Goal: Check status: Check status

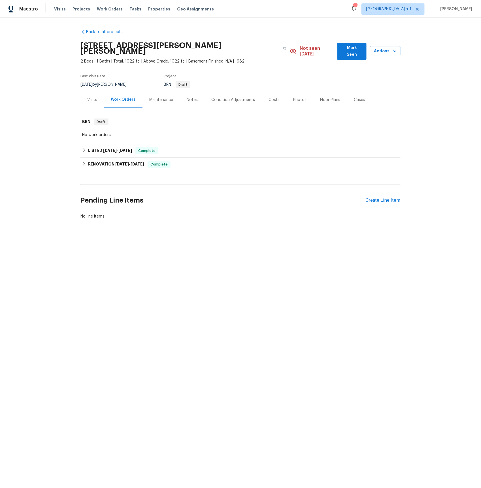
click at [91, 97] on div "Visits" at bounding box center [92, 100] width 10 height 6
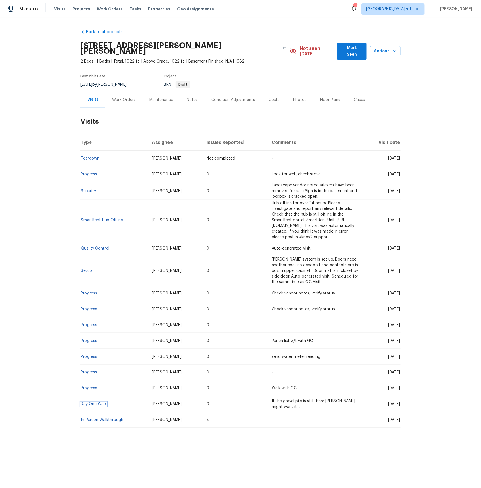
drag, startPoint x: 95, startPoint y: 384, endPoint x: 102, endPoint y: 377, distance: 10.0
click at [95, 402] on link "Day One Walk" at bounding box center [94, 404] width 26 height 4
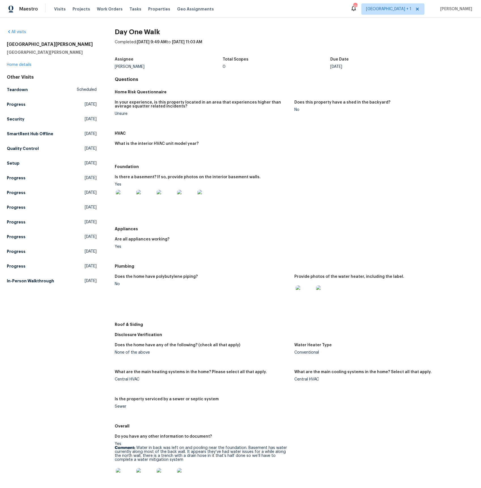
click at [144, 199] on img at bounding box center [145, 199] width 18 height 18
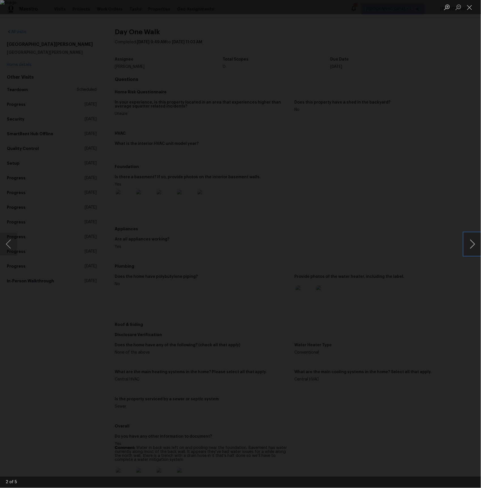
click at [471, 240] on button "Next image" at bounding box center [472, 244] width 17 height 23
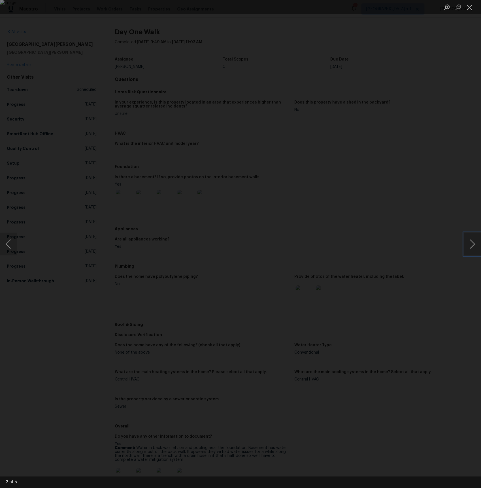
click at [471, 240] on button "Next image" at bounding box center [472, 244] width 17 height 23
click at [426, 190] on div "Lightbox" at bounding box center [240, 244] width 481 height 488
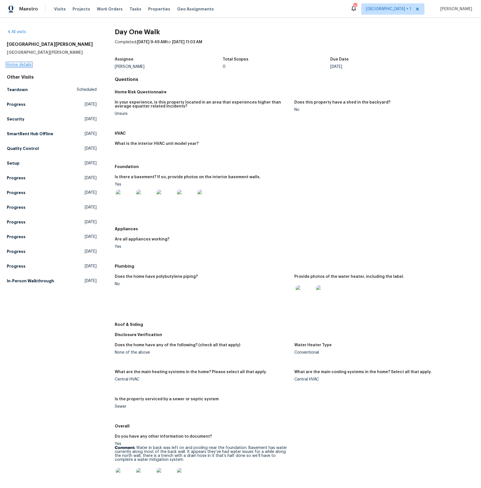
click at [18, 65] on link "Home details" at bounding box center [19, 65] width 25 height 4
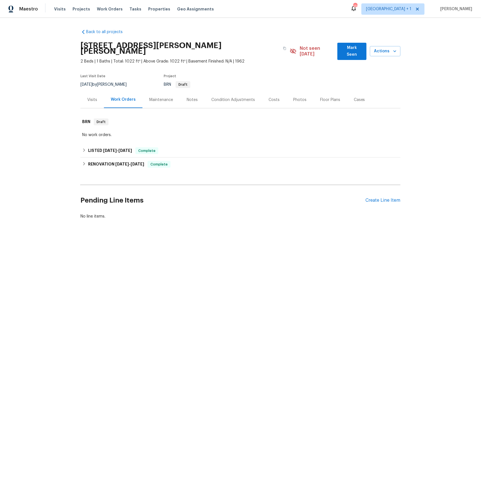
click at [92, 97] on div "Visits" at bounding box center [92, 100] width 10 height 6
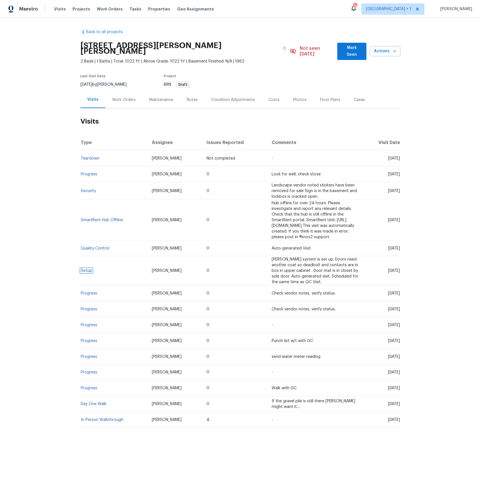
click at [86, 269] on link "Setup" at bounding box center [86, 271] width 11 height 4
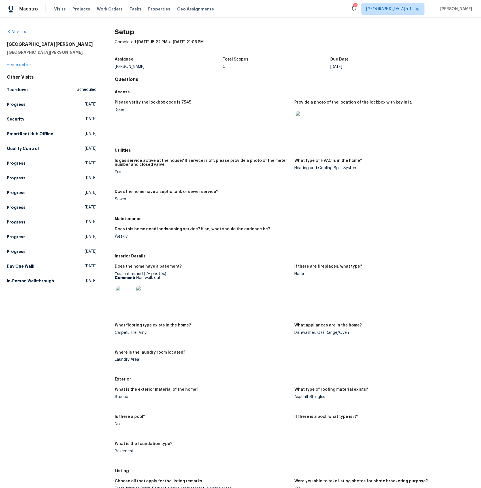
click at [127, 292] on img at bounding box center [125, 295] width 18 height 18
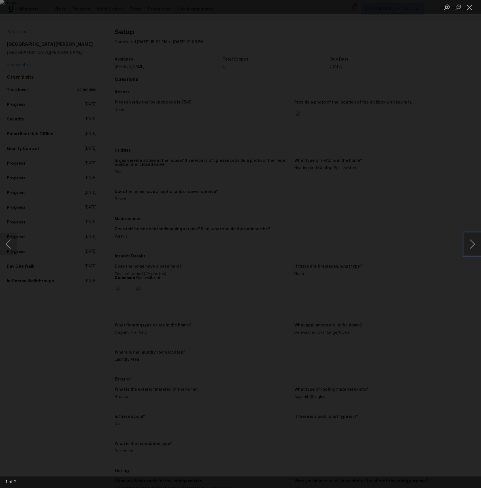
click at [472, 244] on button "Next image" at bounding box center [472, 244] width 17 height 23
click at [471, 244] on button "Next image" at bounding box center [472, 244] width 17 height 23
click at [443, 178] on div "Lightbox" at bounding box center [240, 244] width 481 height 488
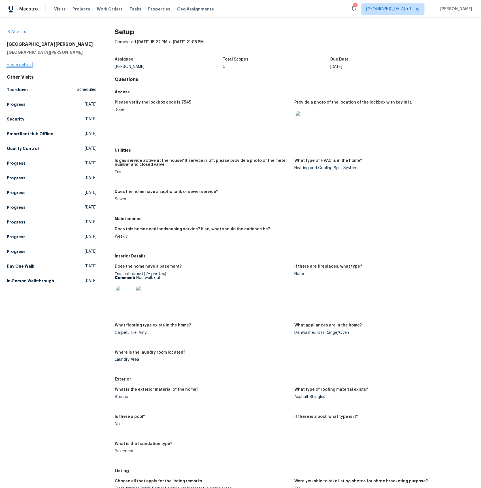
click at [12, 63] on link "Home details" at bounding box center [19, 65] width 25 height 4
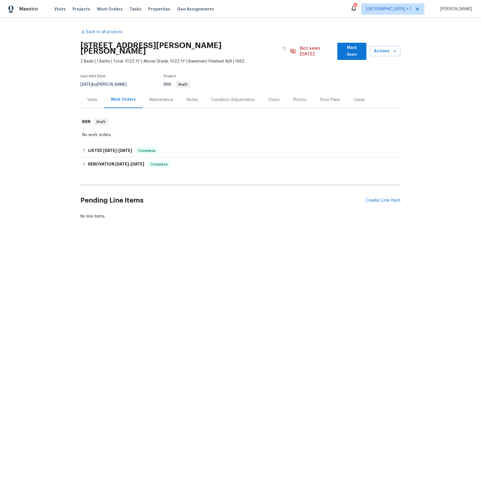
drag, startPoint x: 93, startPoint y: 93, endPoint x: 106, endPoint y: 101, distance: 15.9
click at [94, 97] on div "Visits" at bounding box center [92, 100] width 10 height 6
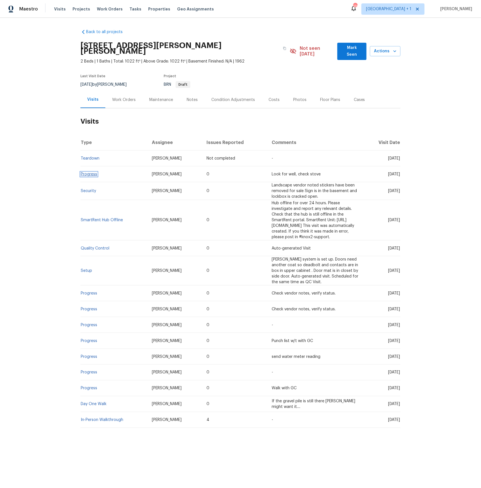
click at [84, 172] on link "Progress" at bounding box center [89, 174] width 16 height 4
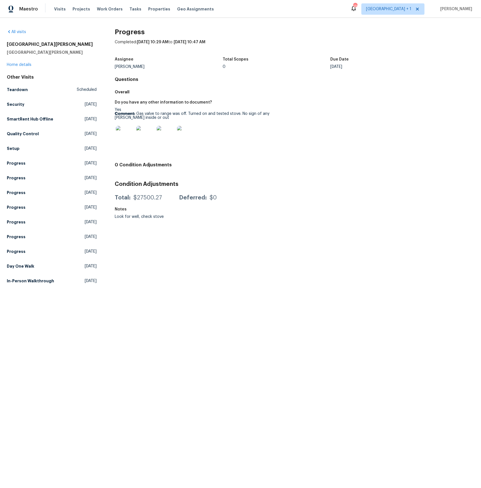
click at [121, 139] on img at bounding box center [125, 135] width 18 height 18
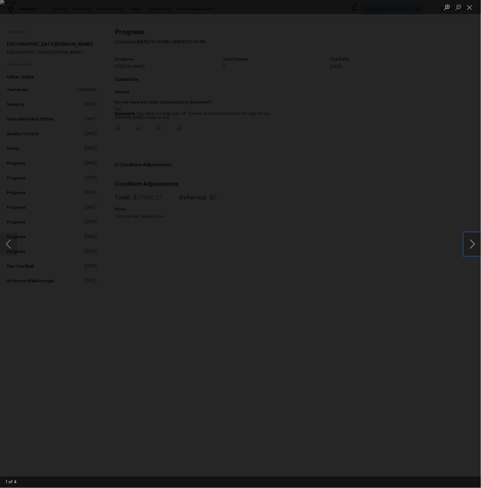
click at [474, 247] on button "Next image" at bounding box center [472, 244] width 17 height 23
click at [71, 153] on div "Lightbox" at bounding box center [240, 244] width 481 height 488
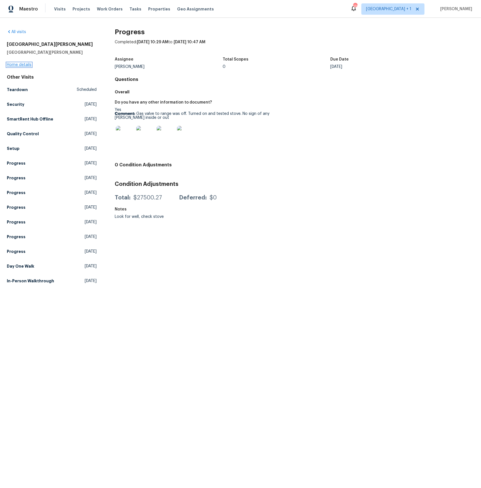
click at [21, 65] on link "Home details" at bounding box center [19, 65] width 25 height 4
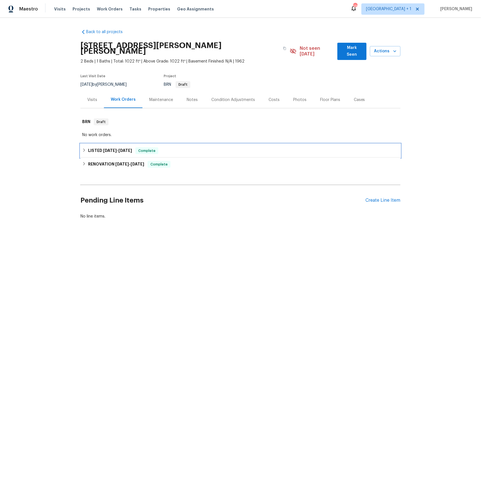
click at [104, 149] on span "[DATE]" at bounding box center [110, 151] width 14 height 4
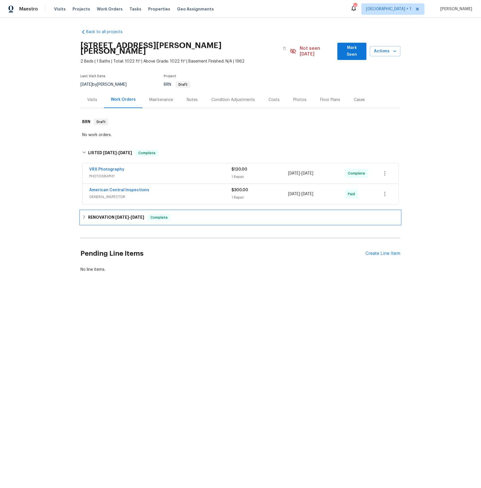
click at [104, 214] on h6 "RENOVATION [DATE] - [DATE]" at bounding box center [116, 217] width 56 height 7
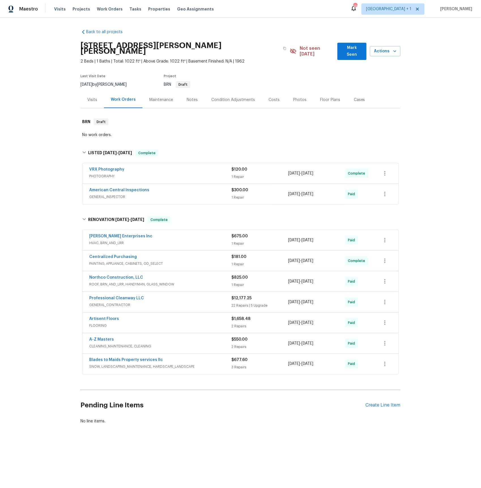
click at [106, 240] on span "HVAC, BRN_AND_LRR" at bounding box center [160, 243] width 142 height 6
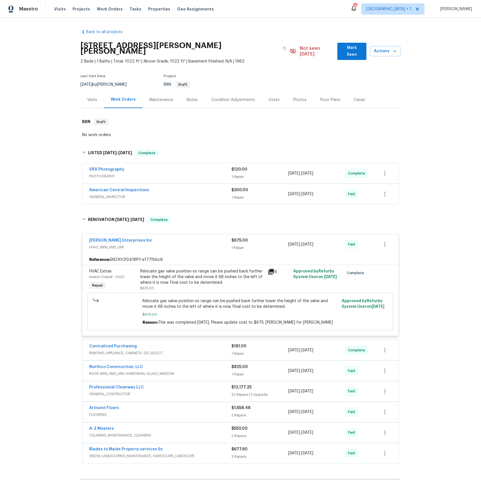
drag, startPoint x: 112, startPoint y: 368, endPoint x: 126, endPoint y: 376, distance: 16.0
click at [112, 371] on span "ROOF, BRN_AND_LRR, HANDYMAN, GLASS_WINDOW" at bounding box center [160, 374] width 142 height 6
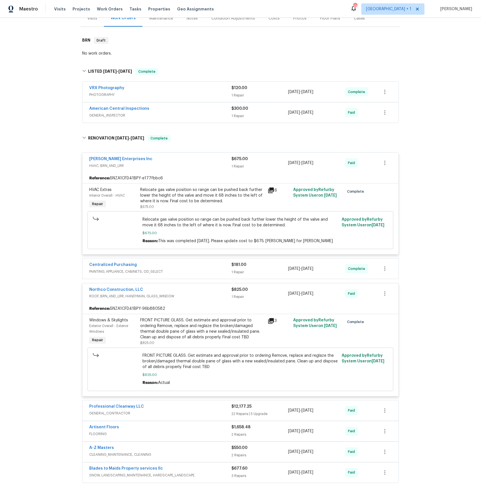
scroll to position [162, 0]
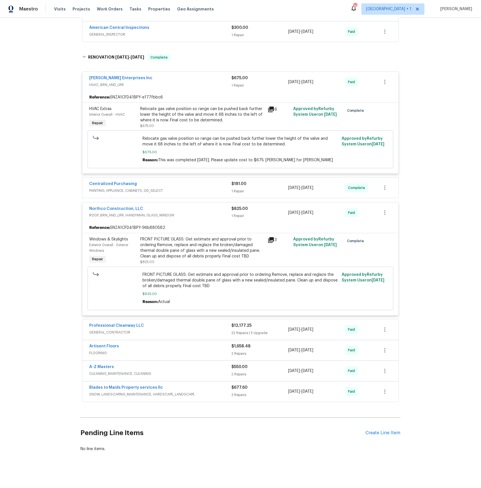
click at [110, 330] on span "GENERAL_CONTRACTOR" at bounding box center [160, 333] width 142 height 6
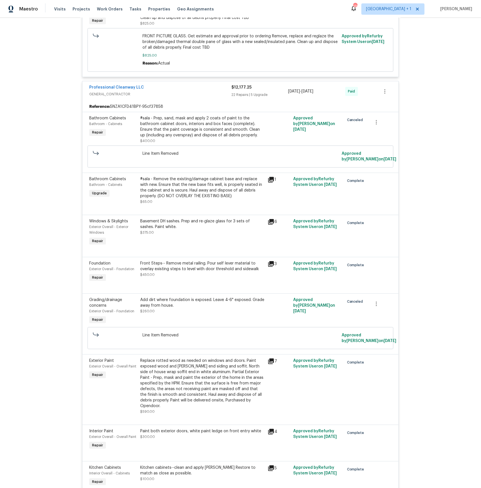
scroll to position [414, 0]
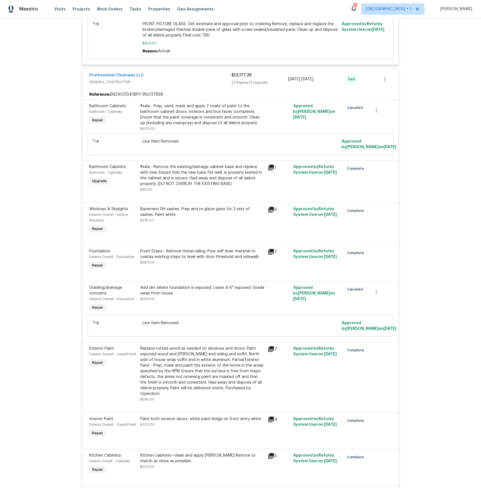
click at [273, 207] on icon at bounding box center [271, 210] width 6 height 6
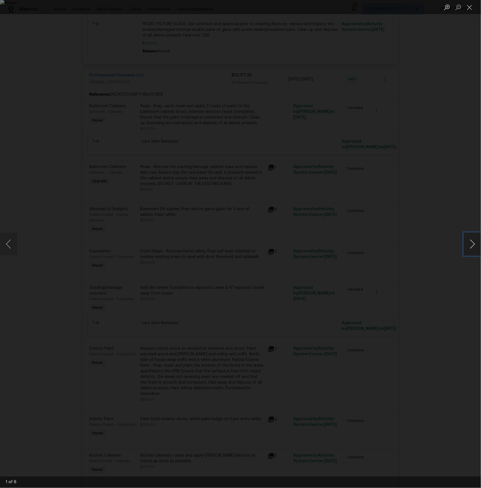
click at [472, 241] on button "Next image" at bounding box center [472, 244] width 17 height 23
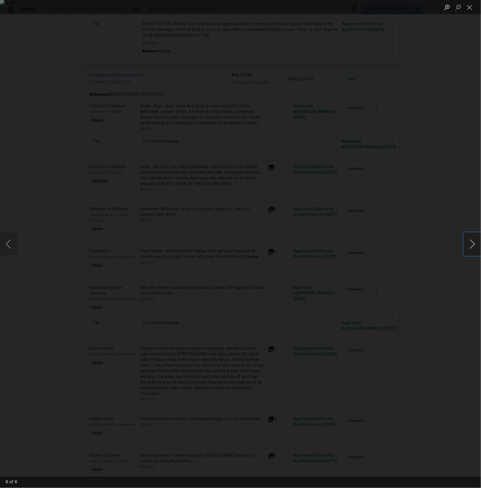
click at [472, 241] on button "Next image" at bounding box center [472, 244] width 17 height 23
click at [457, 237] on div "Lightbox" at bounding box center [240, 244] width 481 height 488
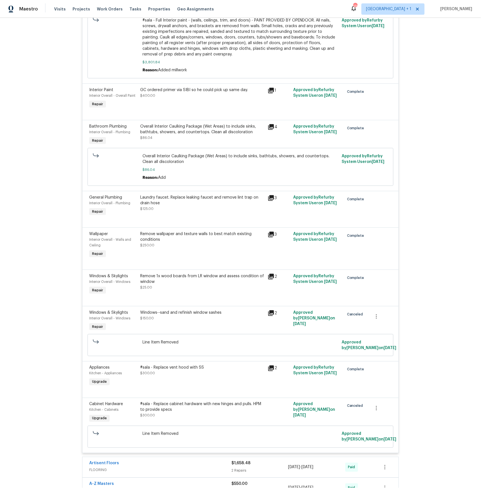
scroll to position [1553, 0]
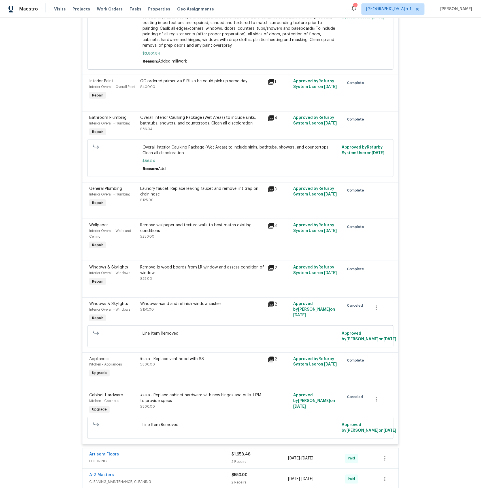
click at [271, 192] on icon at bounding box center [271, 190] width 6 height 6
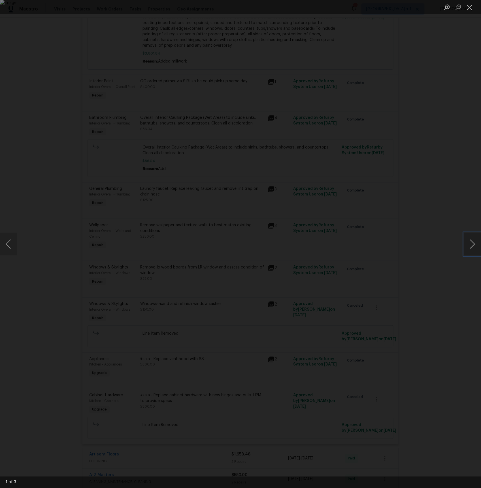
click at [472, 245] on button "Next image" at bounding box center [472, 244] width 17 height 23
click at [470, 7] on button "Close lightbox" at bounding box center [469, 7] width 11 height 10
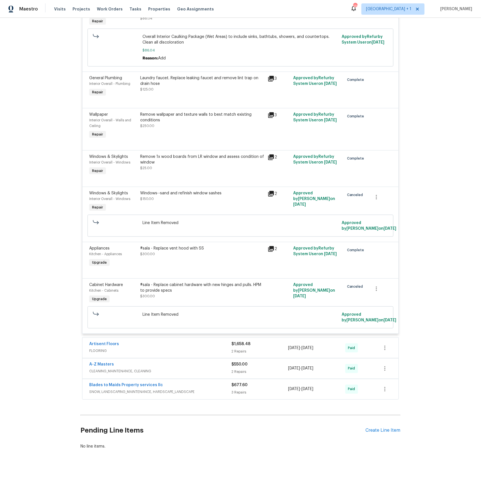
scroll to position [1684, 0]
click at [102, 350] on span "FLOORING" at bounding box center [160, 351] width 142 height 6
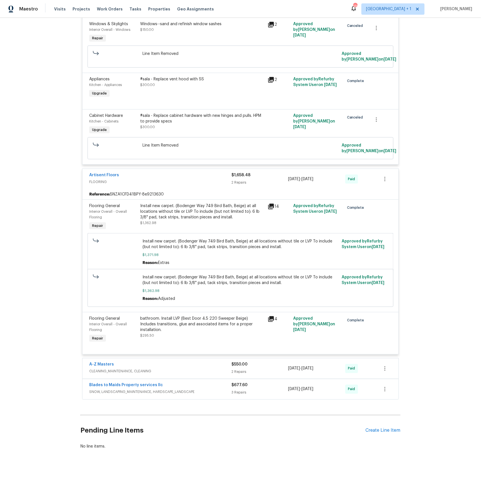
scroll to position [1855, 0]
click at [120, 372] on span "CLEANING_MAINTENANCE, CLEANING" at bounding box center [160, 372] width 142 height 6
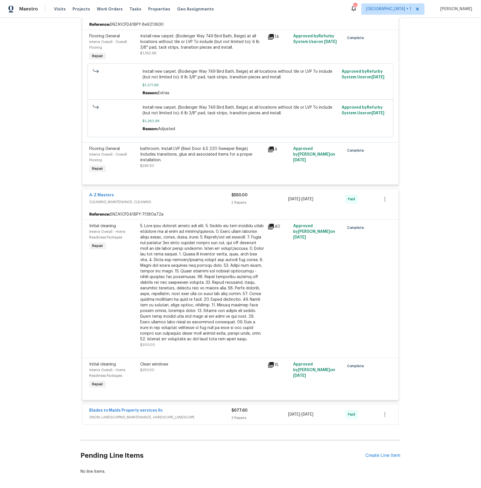
scroll to position [2051, 0]
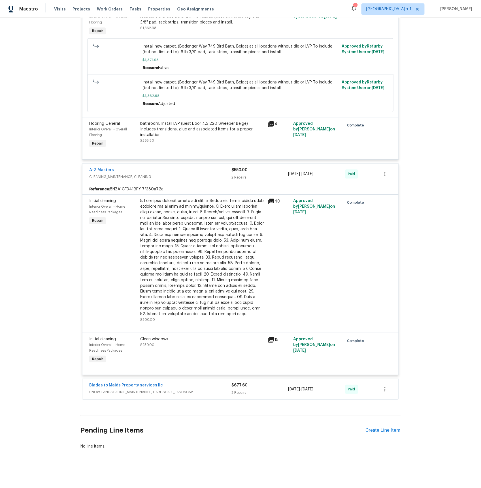
click at [273, 200] on icon at bounding box center [271, 202] width 6 height 6
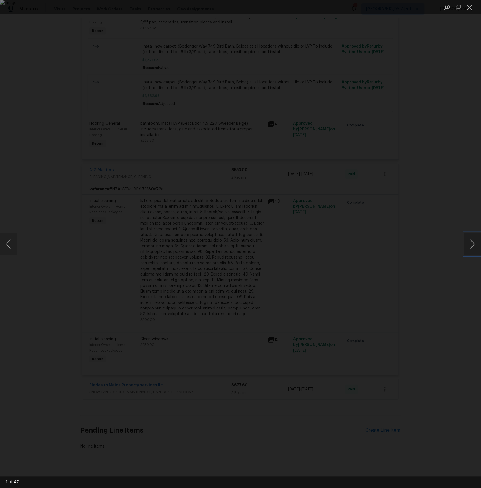
click at [472, 242] on button "Next image" at bounding box center [472, 244] width 17 height 23
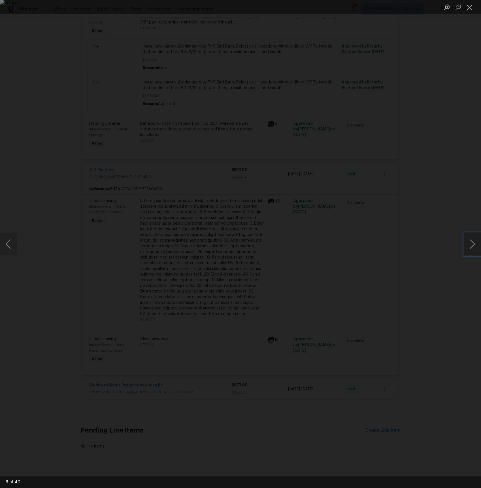
click at [472, 242] on button "Next image" at bounding box center [472, 244] width 17 height 23
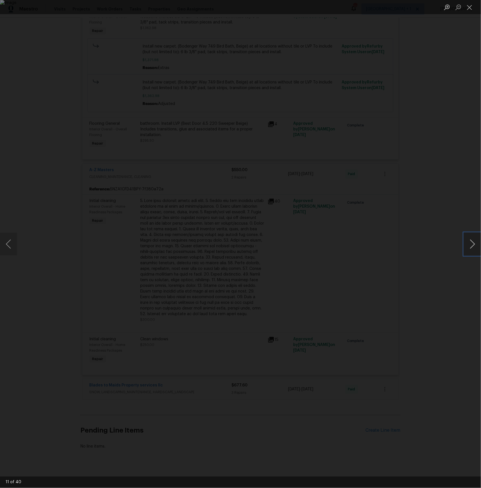
click at [472, 242] on button "Next image" at bounding box center [472, 244] width 17 height 23
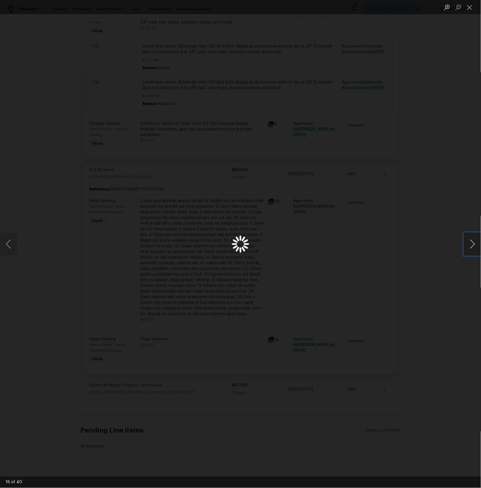
click at [472, 242] on button "Next image" at bounding box center [472, 244] width 17 height 23
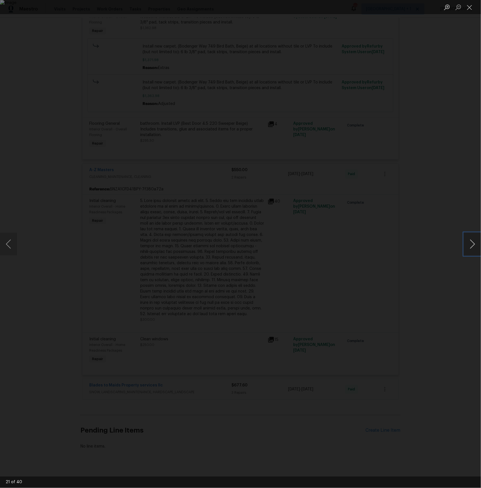
click at [472, 242] on button "Next image" at bounding box center [472, 244] width 17 height 23
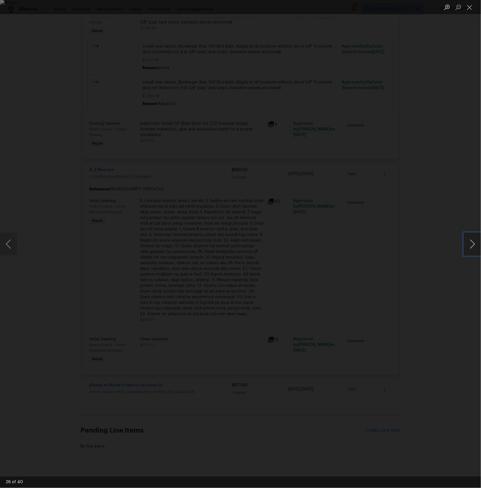
click at [472, 242] on button "Next image" at bounding box center [472, 244] width 17 height 23
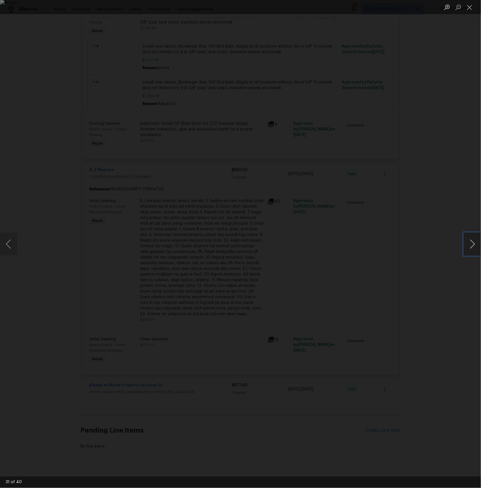
click at [472, 242] on button "Next image" at bounding box center [472, 244] width 17 height 23
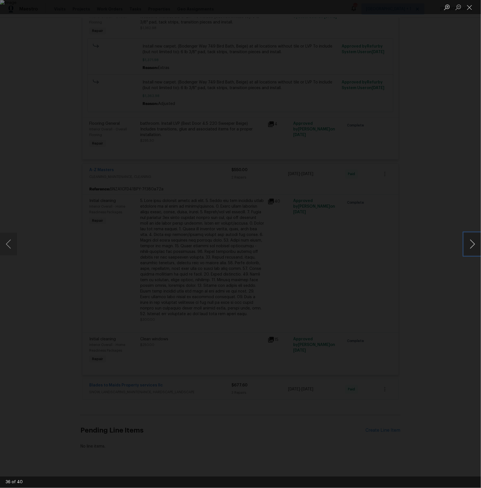
click at [472, 242] on button "Next image" at bounding box center [472, 244] width 17 height 23
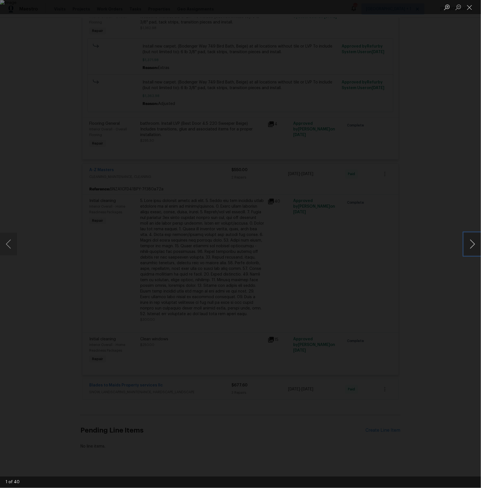
click at [472, 242] on button "Next image" at bounding box center [472, 244] width 17 height 23
click at [471, 8] on button "Close lightbox" at bounding box center [469, 7] width 11 height 10
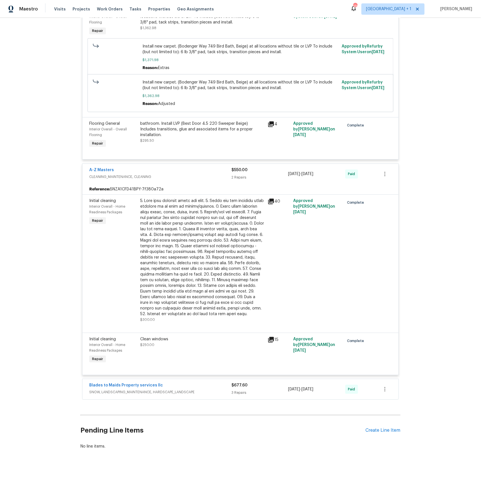
click at [140, 391] on span "SNOW, LANDSCAPING_MAINTENANCE, HARDSCAPE_LANDSCAPE" at bounding box center [160, 392] width 142 height 6
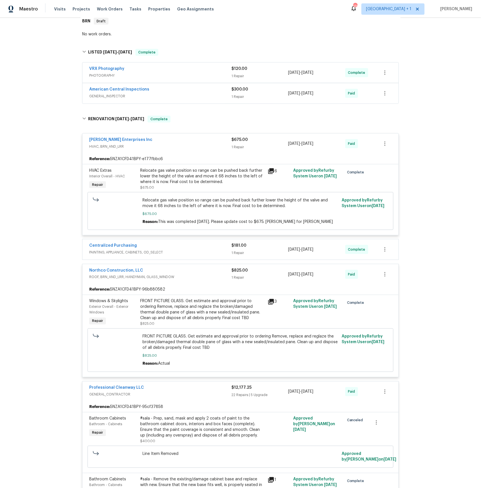
scroll to position [0, 0]
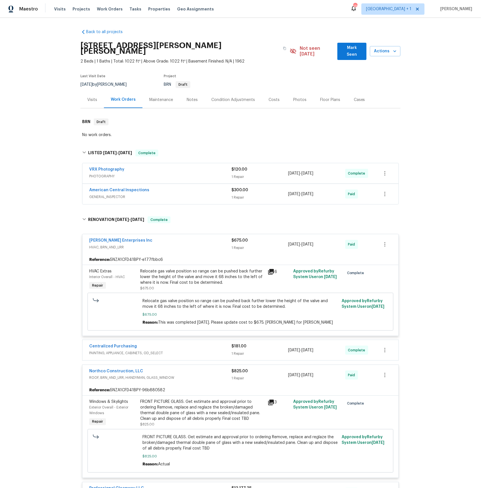
click at [95, 97] on div "Visits" at bounding box center [92, 100] width 10 height 6
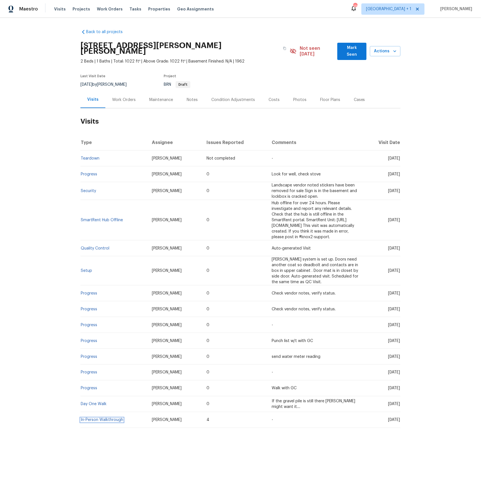
drag, startPoint x: 91, startPoint y: 403, endPoint x: 93, endPoint y: 400, distance: 3.2
click at [91, 418] on link "In-Person Walkthrough" at bounding box center [102, 420] width 42 height 4
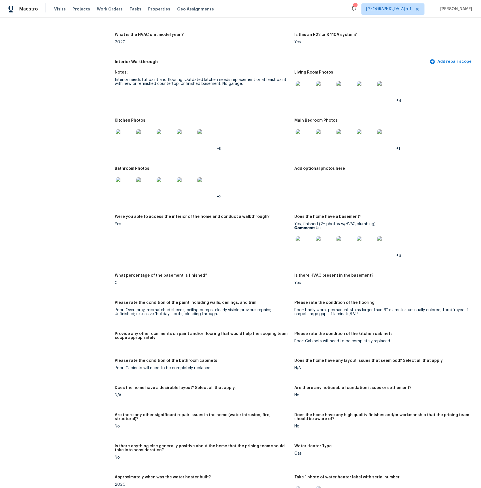
scroll to position [567, 0]
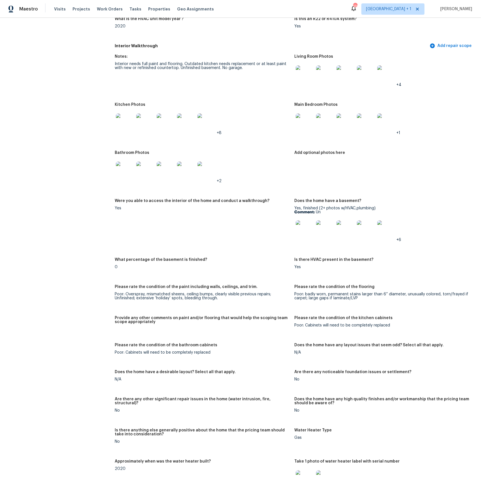
click at [301, 229] on img at bounding box center [304, 229] width 18 height 18
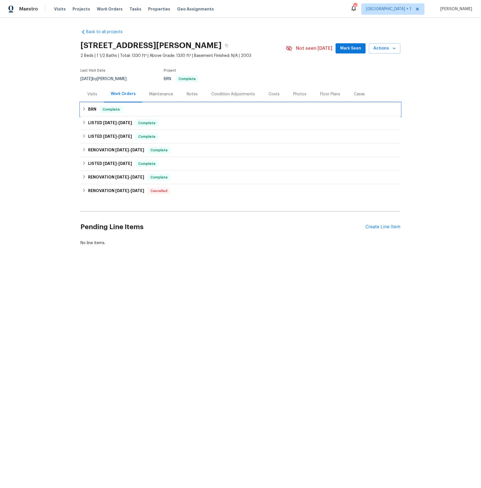
click at [91, 109] on h6 "BRN" at bounding box center [92, 109] width 8 height 7
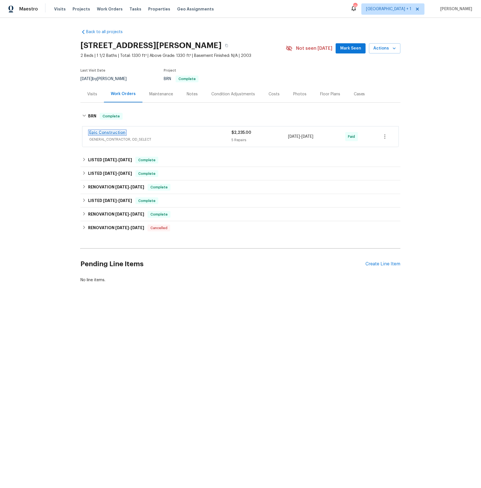
click at [102, 133] on link "Epic Construction" at bounding box center [107, 133] width 36 height 4
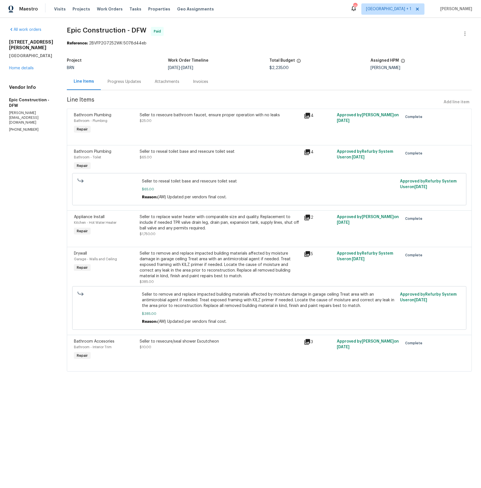
click at [70, 45] on b "Reference:" at bounding box center [77, 43] width 21 height 4
drag, startPoint x: 123, startPoint y: 47, endPoint x: 144, endPoint y: 46, distance: 21.5
click at [177, 50] on section "Epic Construction - DFW Paid Reference: 2BVFP2G7252WK-5078d44eb Project BRN Wor…" at bounding box center [269, 203] width 405 height 352
drag, startPoint x: 103, startPoint y: 44, endPoint x: 70, endPoint y: 42, distance: 32.6
click at [103, 44] on div "Reference: 2BVFP2G7252WK-5078d44eb" at bounding box center [269, 43] width 405 height 6
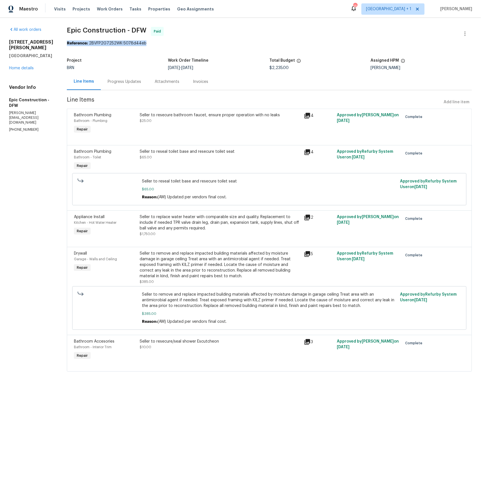
drag, startPoint x: 63, startPoint y: 43, endPoint x: 121, endPoint y: 44, distance: 58.9
click at [145, 46] on div "All work orders 9912 Wilkins Way Plano, TX 75025 Home details Vendor Info Epic …" at bounding box center [240, 203] width 481 height 370
copy div "Reference: 2BVFP2G7252WK-5078d44eb"
drag, startPoint x: 195, startPoint y: 82, endPoint x: 221, endPoint y: 89, distance: 27.4
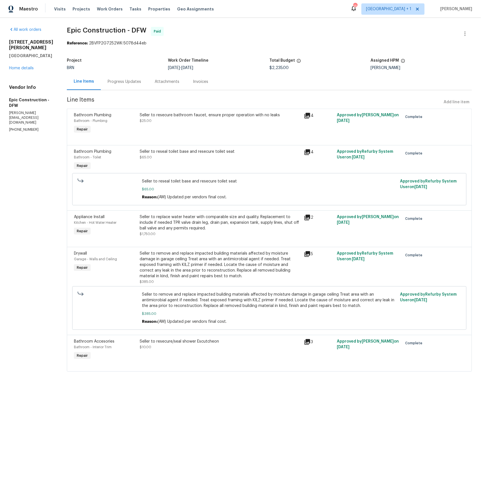
click at [196, 82] on div "Invoices" at bounding box center [200, 82] width 15 height 6
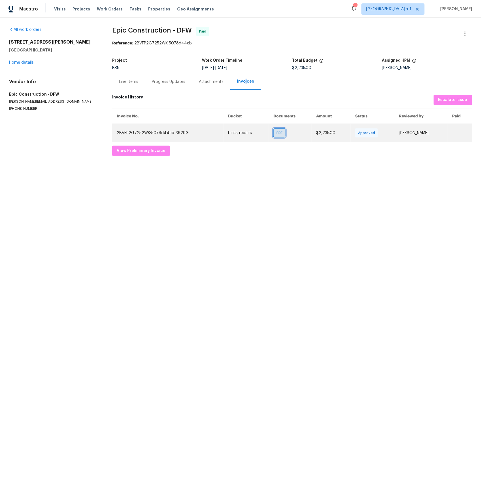
click at [276, 132] on span "PDF" at bounding box center [280, 133] width 8 height 6
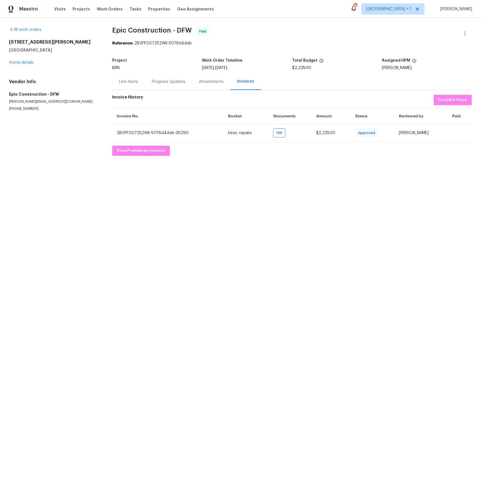
drag, startPoint x: 162, startPoint y: 81, endPoint x: 159, endPoint y: 82, distance: 3.7
click at [162, 82] on div "Progress Updates" at bounding box center [168, 82] width 33 height 6
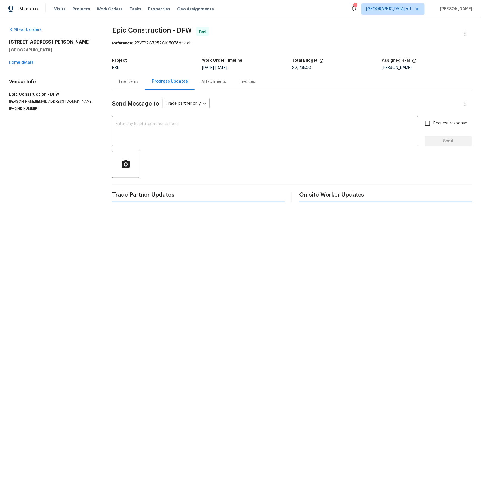
click at [130, 82] on div "Line Items Progress Updates Attachments Invoices" at bounding box center [291, 81] width 359 height 17
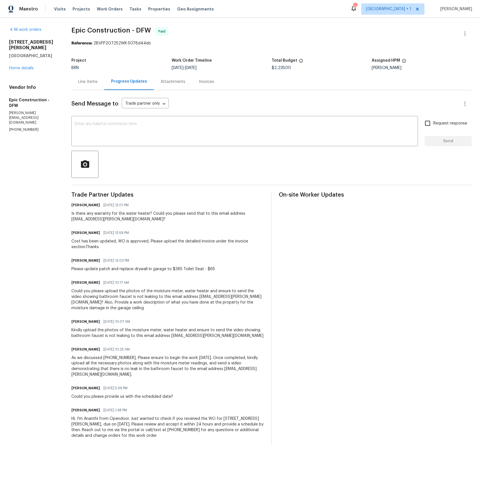
click at [92, 80] on div "Line Items" at bounding box center [87, 82] width 19 height 6
click at [92, 80] on div "Line Items" at bounding box center [87, 81] width 33 height 17
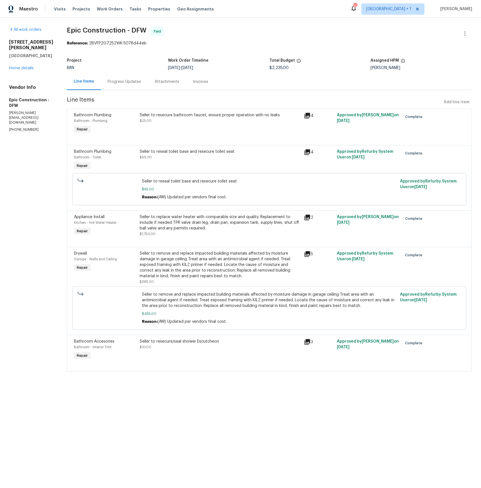
click at [123, 81] on div "Progress Updates" at bounding box center [124, 82] width 33 height 6
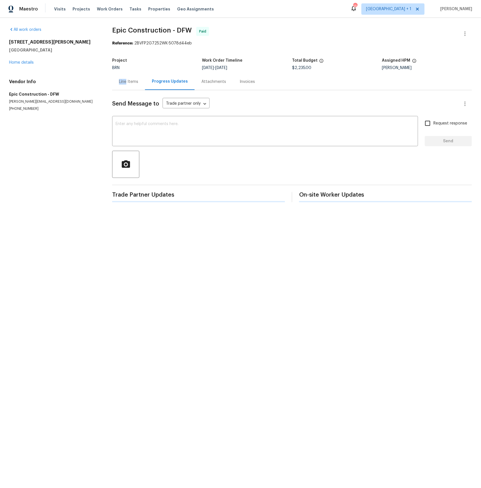
click at [123, 81] on div "Line Items" at bounding box center [128, 82] width 19 height 6
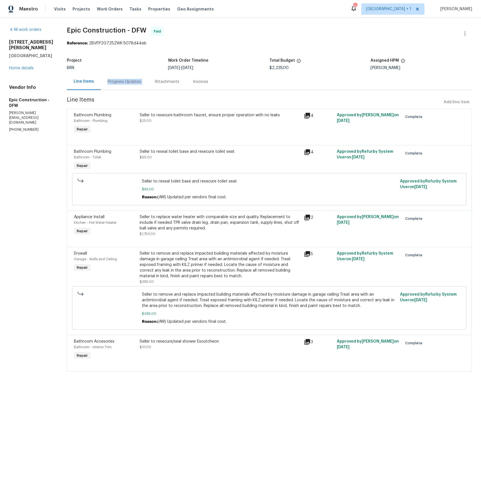
click at [123, 81] on div "Progress Updates" at bounding box center [124, 82] width 33 height 6
